Goal: Task Accomplishment & Management: Use online tool/utility

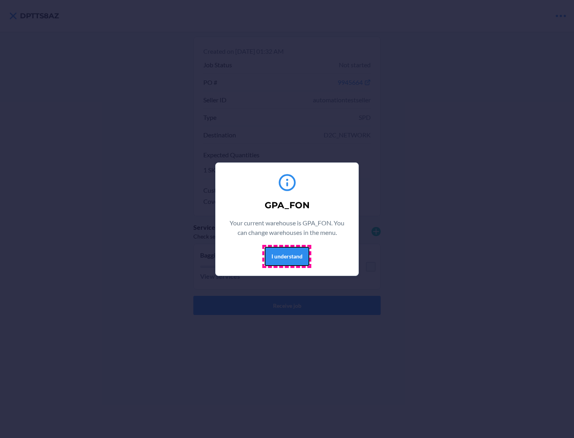
click at [286, 256] on button "I understand" at bounding box center [286, 256] width 45 height 19
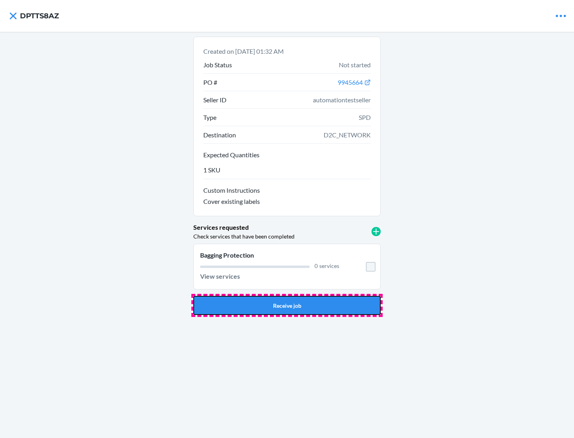
click at [287, 305] on button "Receive job" at bounding box center [286, 305] width 187 height 19
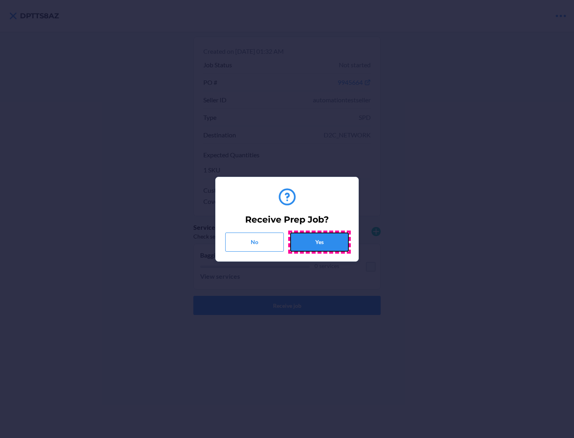
click at [319, 242] on button "Yes" at bounding box center [319, 242] width 59 height 19
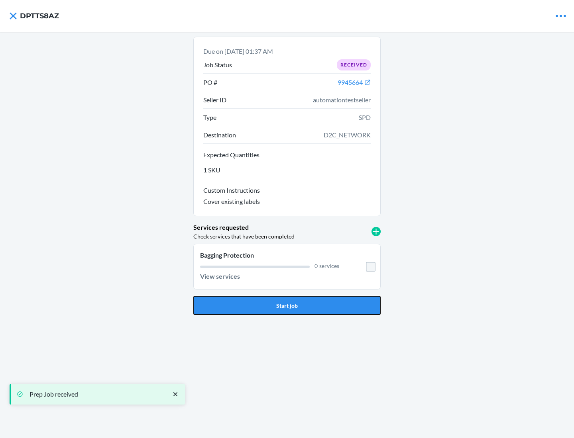
click at [287, 305] on button "Start job" at bounding box center [286, 305] width 187 height 19
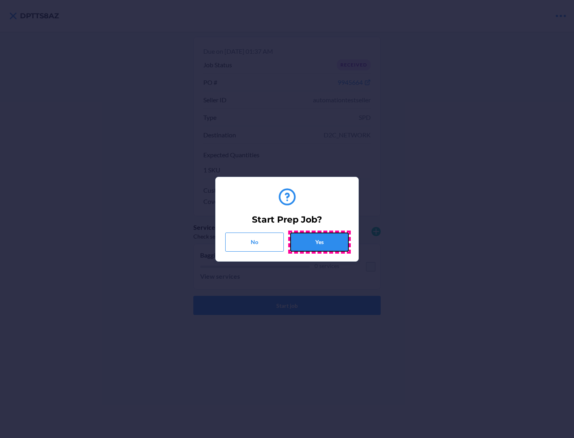
click at [319, 242] on button "Yes" at bounding box center [319, 242] width 59 height 19
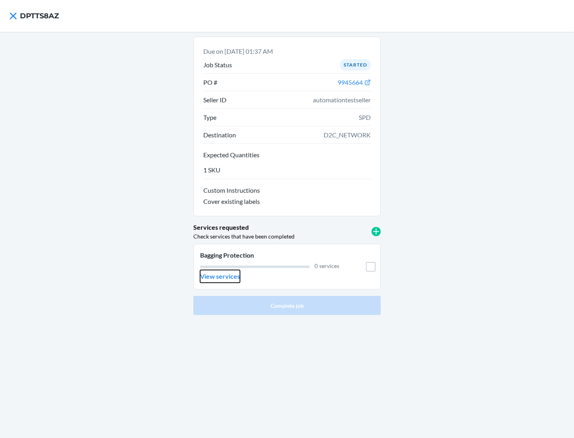
click at [219, 276] on p "View services" at bounding box center [220, 277] width 40 height 10
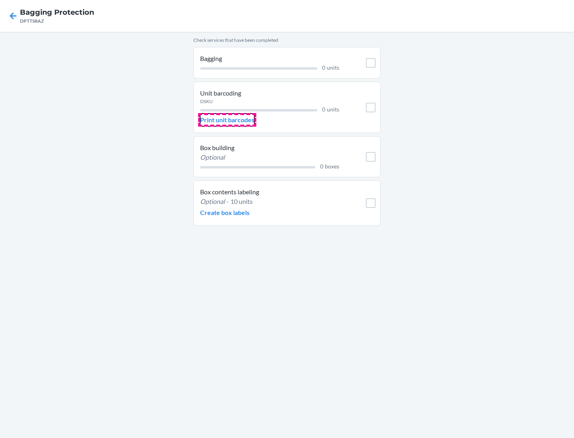
click at [227, 120] on p "Print unit barcodes" at bounding box center [227, 120] width 54 height 10
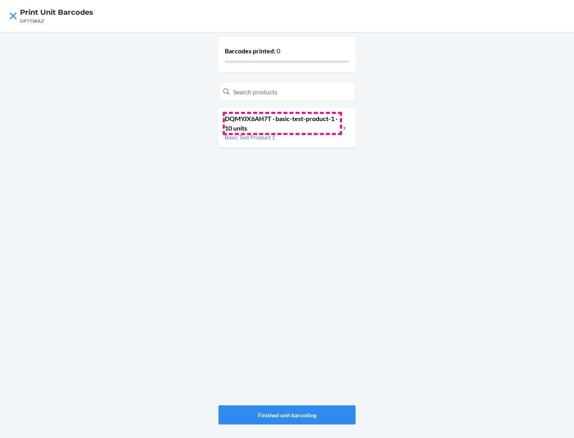
click at [282, 123] on p "DQMYJX6AH7T · basic-test-product-1 · 10 units" at bounding box center [282, 123] width 115 height 19
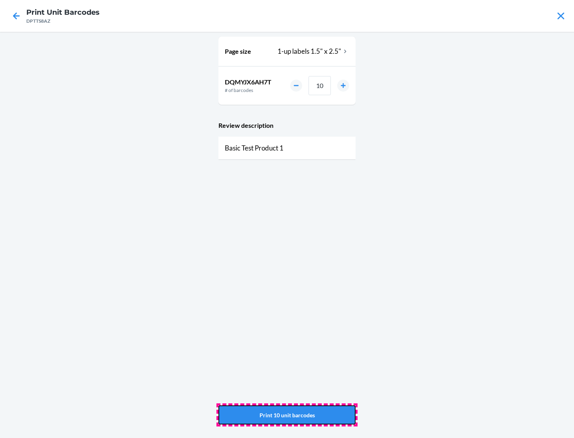
click at [287, 415] on button "Print 10 unit barcodes" at bounding box center [286, 414] width 137 height 19
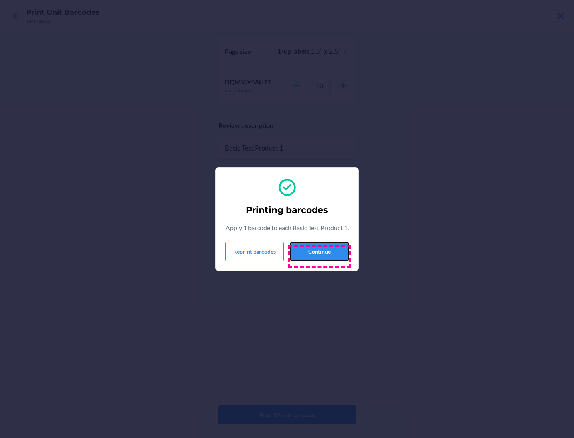
click at [319, 256] on button "Continue" at bounding box center [319, 251] width 59 height 19
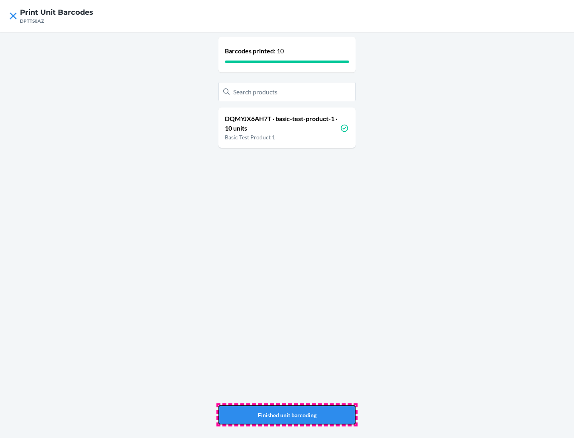
click at [287, 415] on button "Finished unit barcoding" at bounding box center [286, 414] width 137 height 19
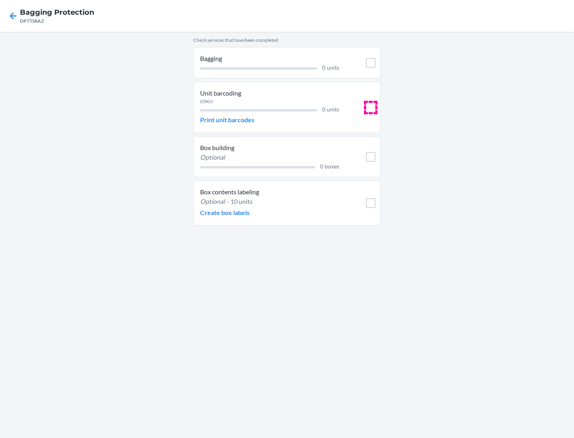
click at [370, 107] on input "checkbox" at bounding box center [371, 108] width 10 height 10
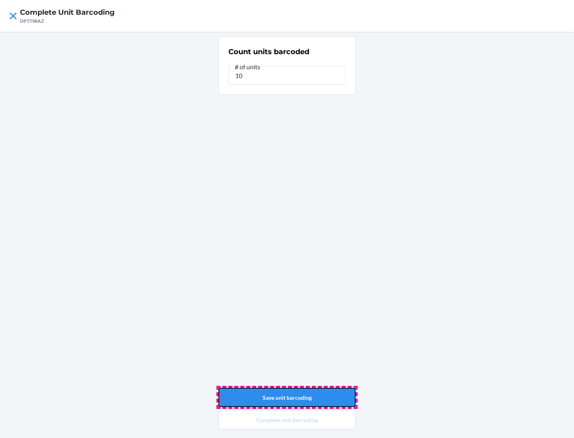
click at [287, 397] on button "Save unit barcoding" at bounding box center [286, 397] width 137 height 19
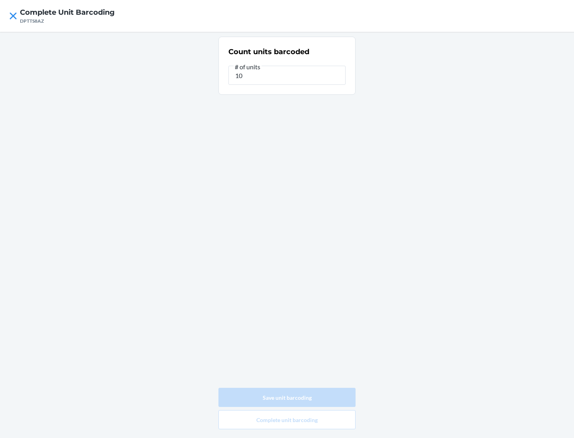
type input "0"
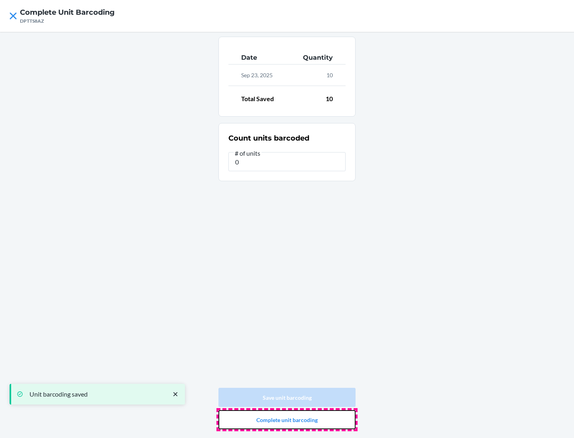
click at [287, 420] on button "Complete unit barcoding" at bounding box center [286, 419] width 137 height 19
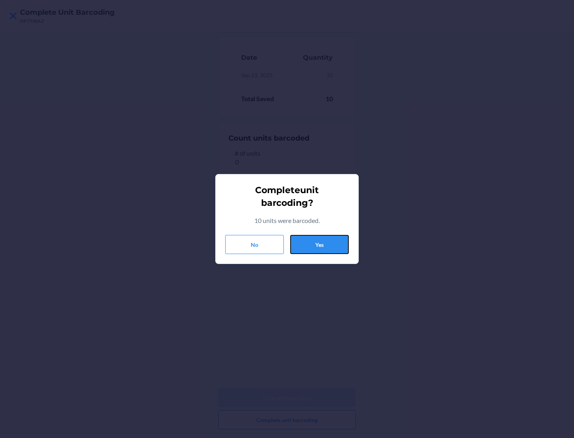
click at [319, 245] on button "Yes" at bounding box center [319, 244] width 59 height 19
